Goal: Communication & Community: Ask a question

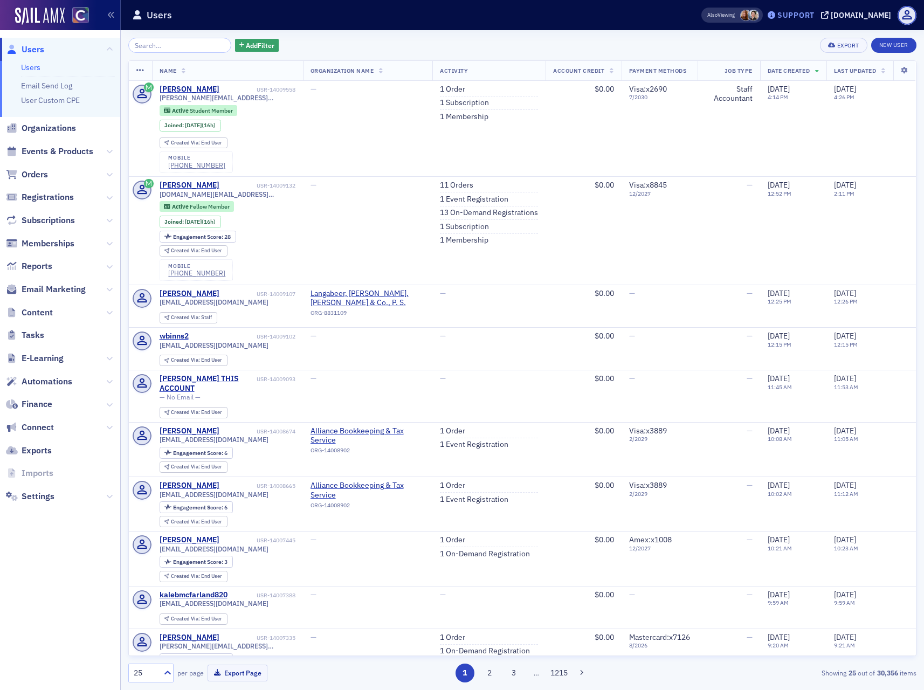
click at [808, 14] on div "Support" at bounding box center [796, 15] width 37 height 10
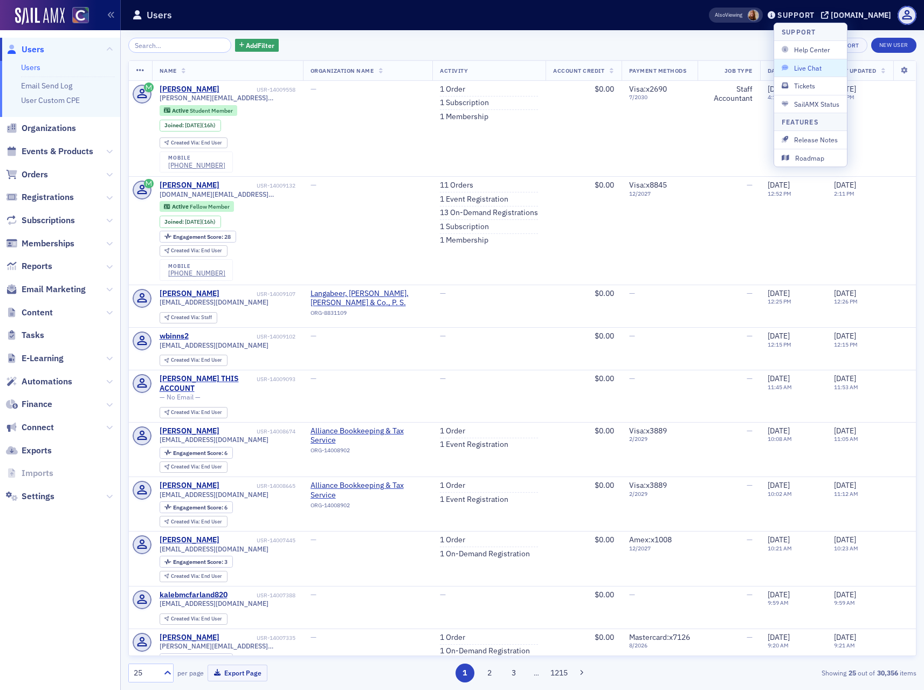
click at [796, 70] on span "Live Chat" at bounding box center [811, 68] width 58 height 10
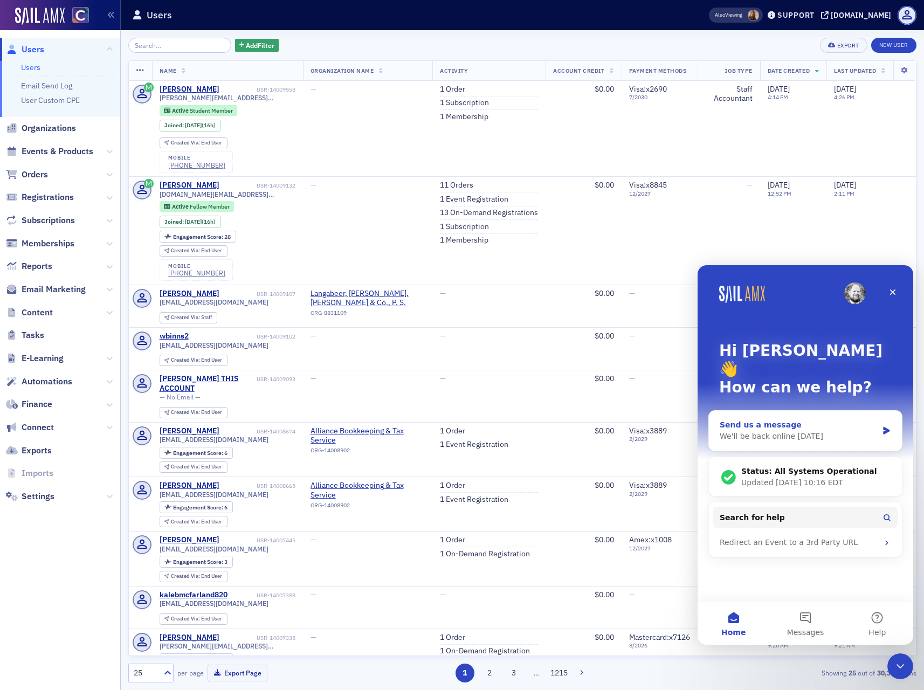
click at [733, 419] on div "Send us a message" at bounding box center [799, 424] width 158 height 11
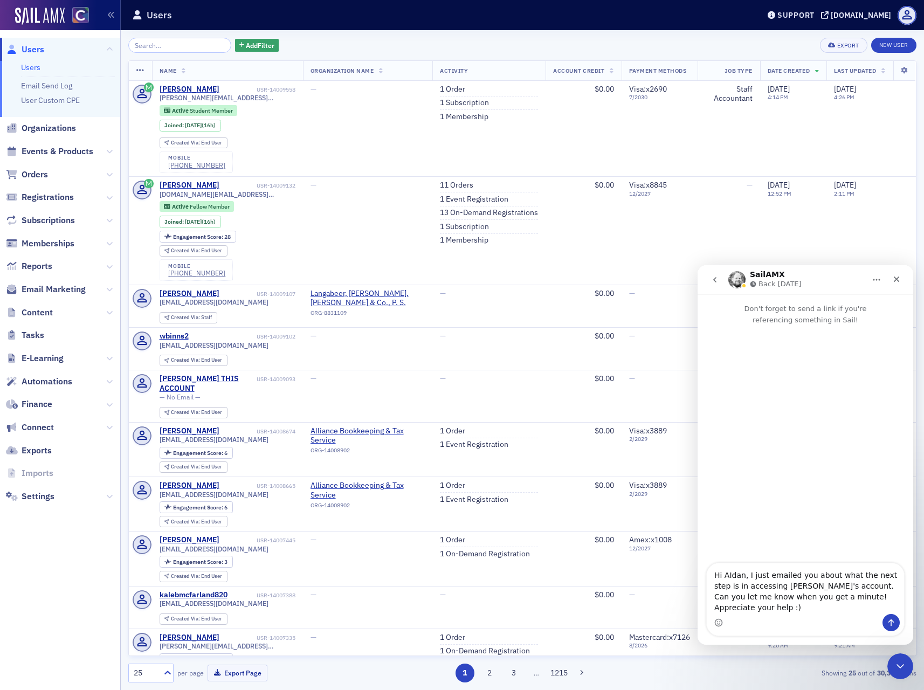
type textarea "Hi AIdan, I just emailed you about what the next step is in accessing [PERSON_N…"
click at [885, 621] on button "Send a message…" at bounding box center [891, 622] width 17 height 17
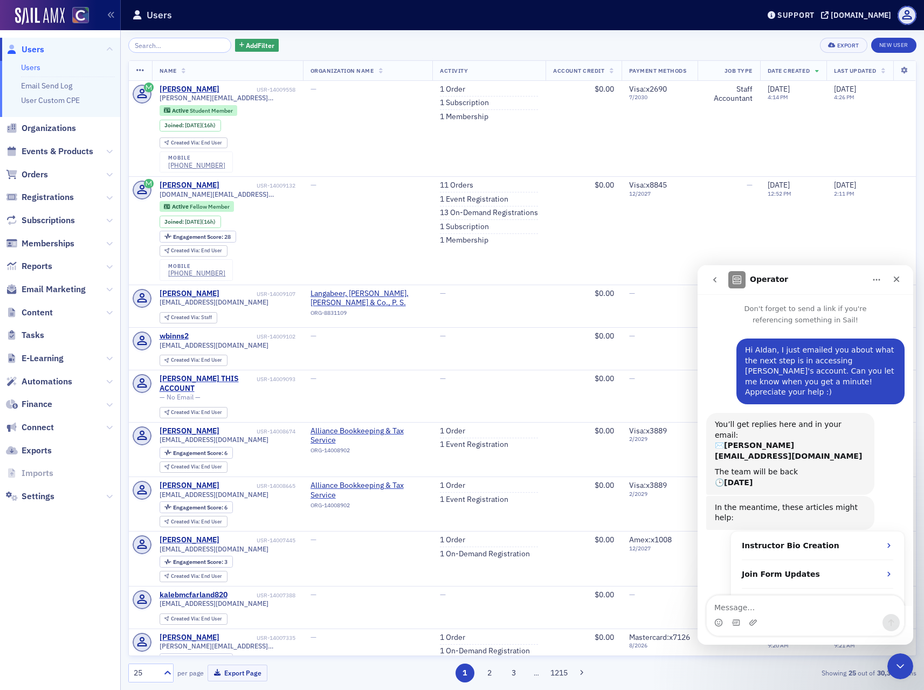
scroll to position [18, 0]
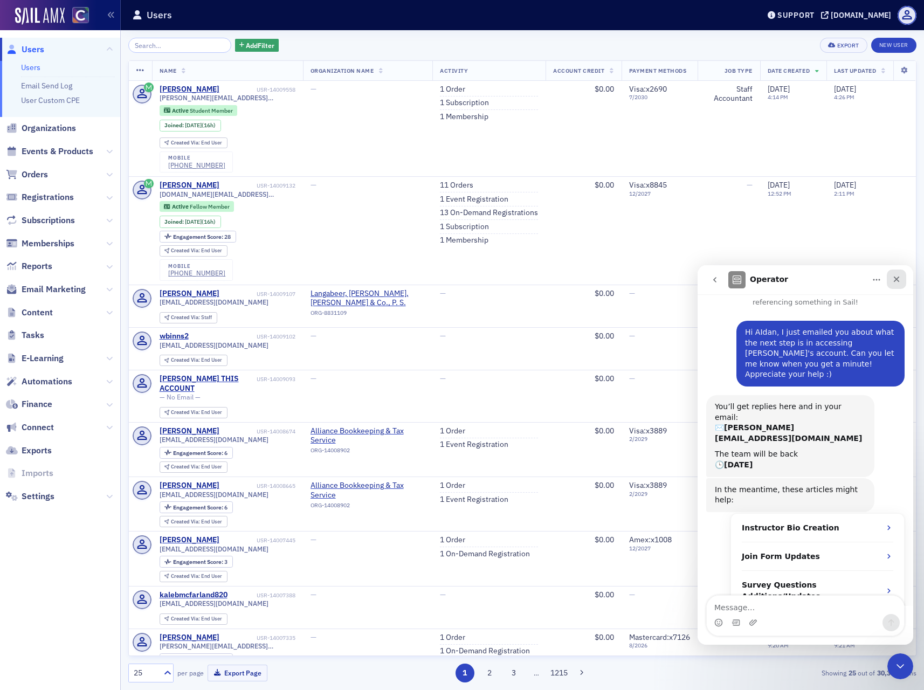
click at [900, 278] on icon "Close" at bounding box center [896, 279] width 9 height 9
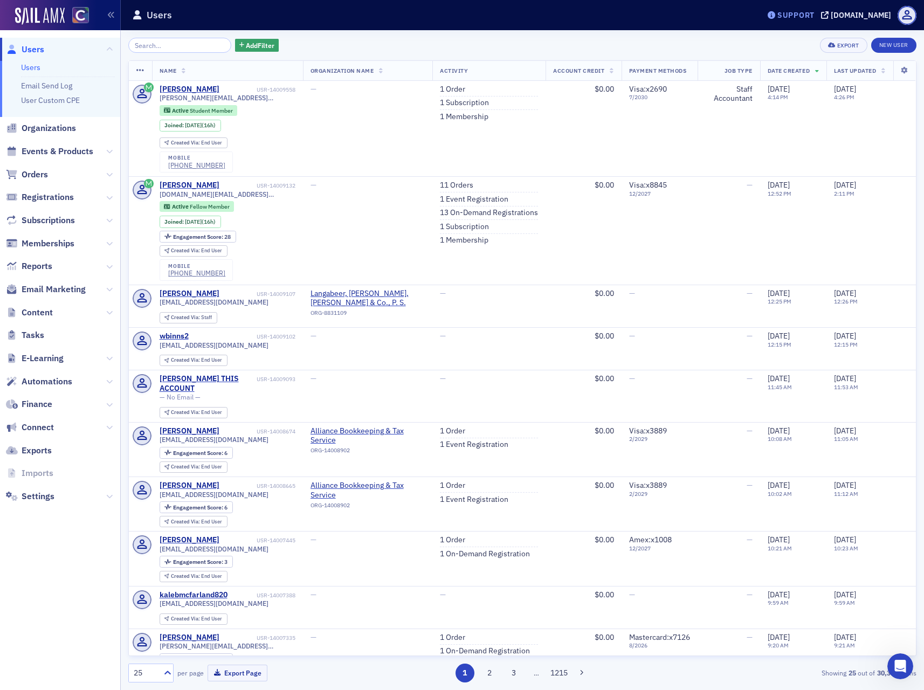
click at [804, 10] on div "Support" at bounding box center [796, 15] width 37 height 10
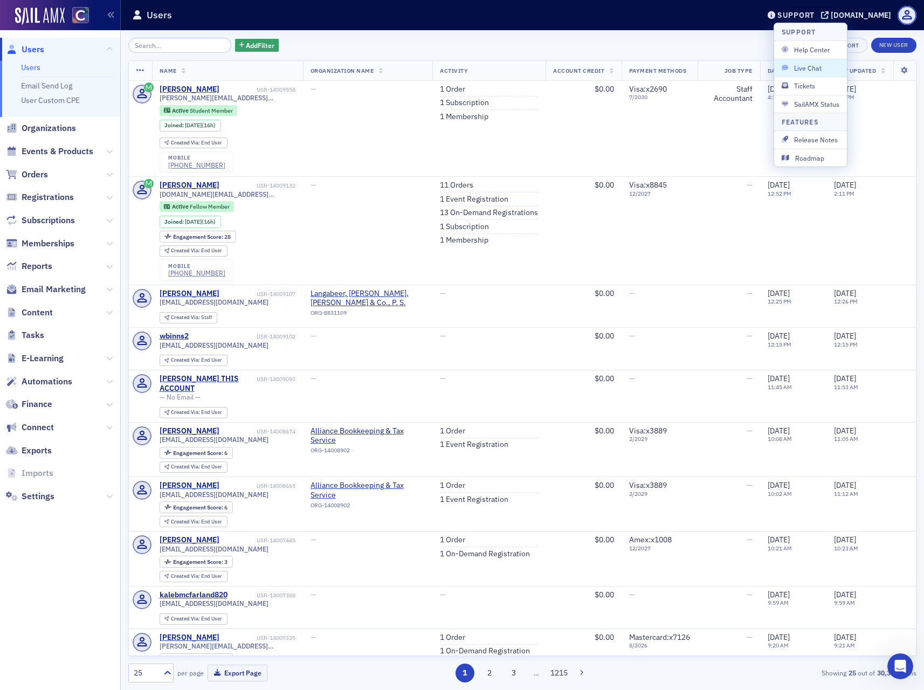
click at [806, 68] on span "Live Chat" at bounding box center [811, 68] width 58 height 10
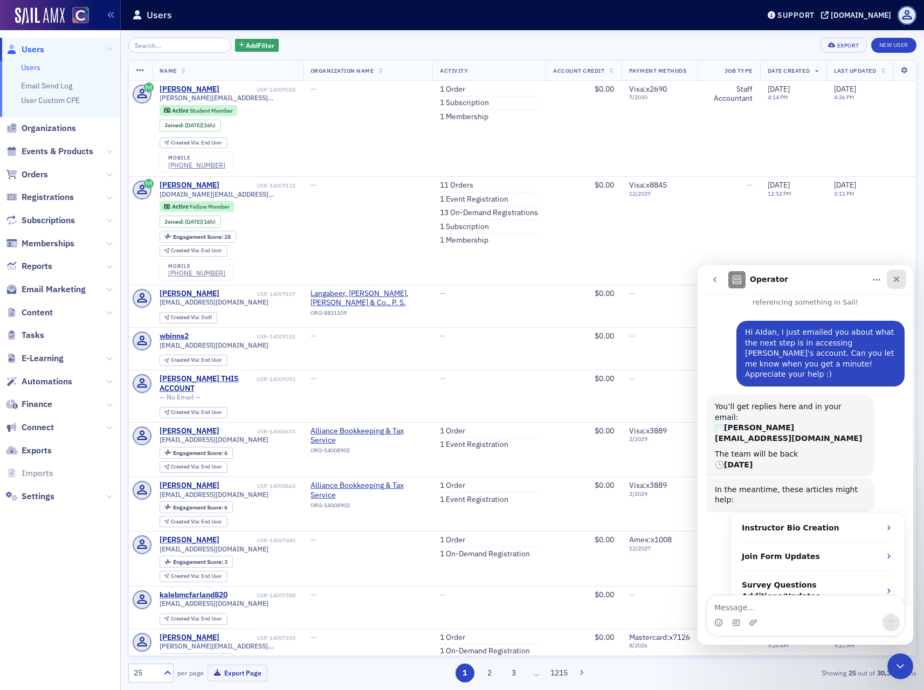
drag, startPoint x: 1592, startPoint y: 548, endPoint x: 895, endPoint y: 283, distance: 746.5
click at [895, 283] on icon "Close" at bounding box center [896, 279] width 9 height 9
